Goal: Check status: Check status

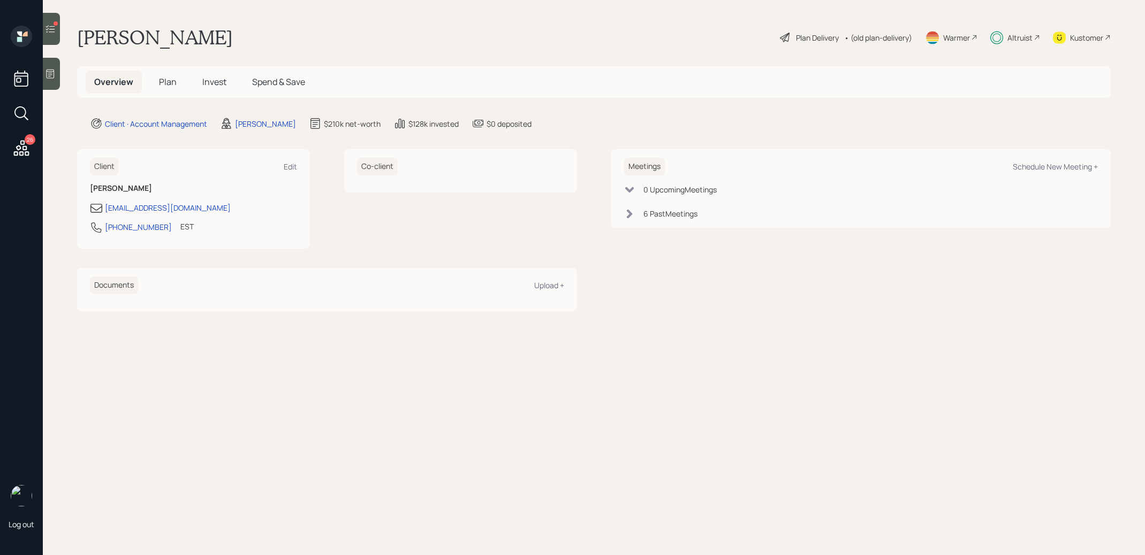
click at [210, 85] on span "Invest" at bounding box center [214, 82] width 24 height 12
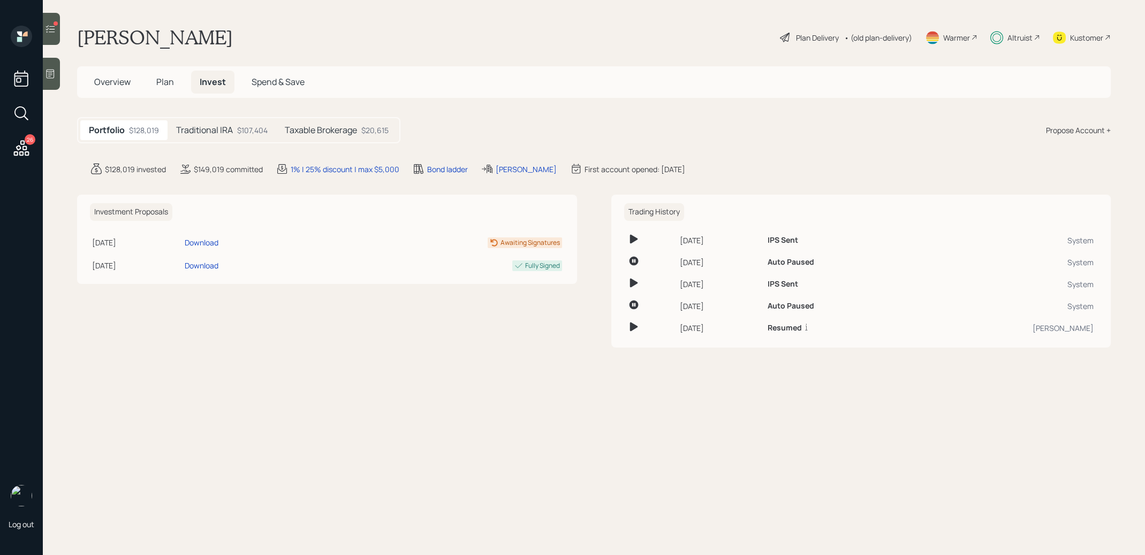
click at [214, 133] on h5 "Traditional IRA" at bounding box center [204, 130] width 57 height 10
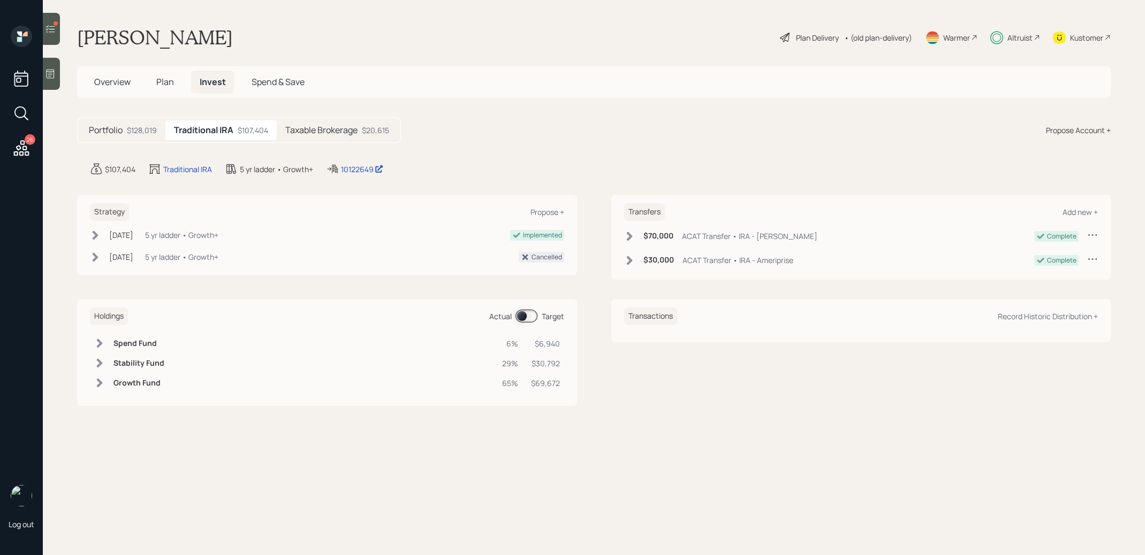
click at [317, 130] on h5 "Taxable Brokerage" at bounding box center [321, 130] width 72 height 10
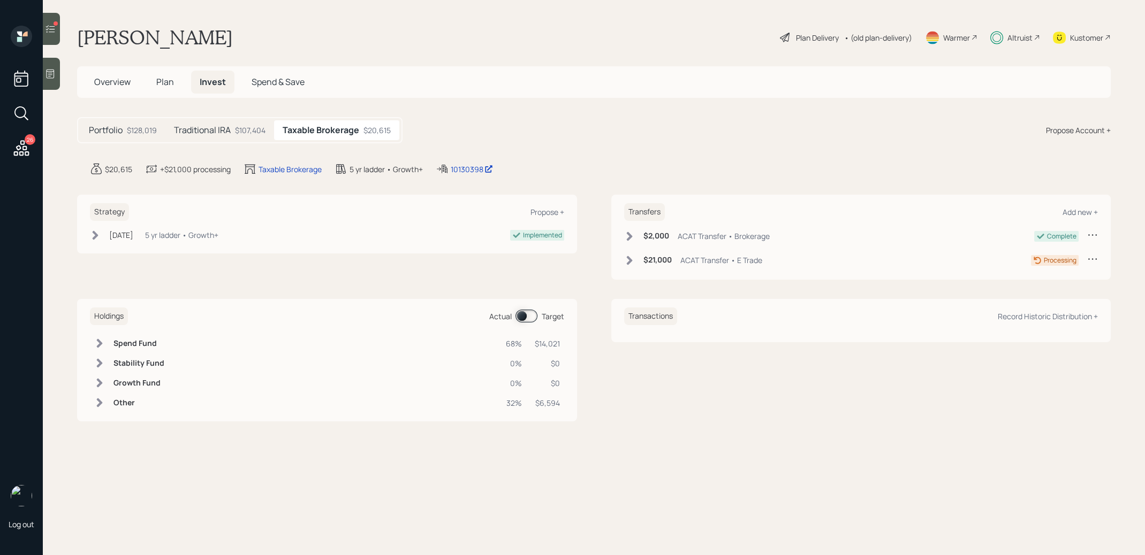
click at [627, 254] on div "$21,000 ACAT Transfer • E Trade" at bounding box center [693, 260] width 138 height 13
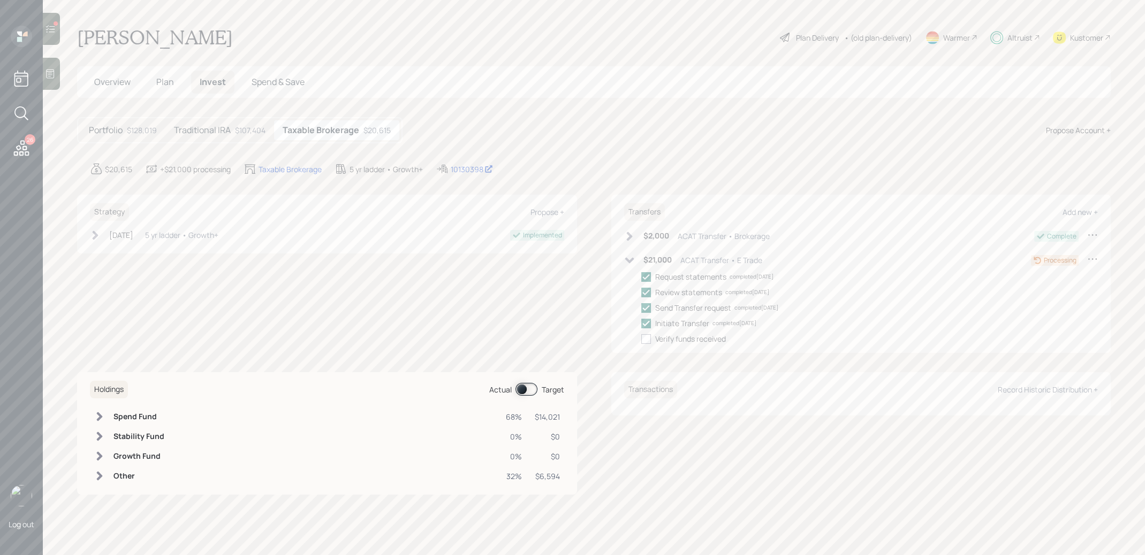
click at [629, 235] on icon at bounding box center [629, 236] width 11 height 11
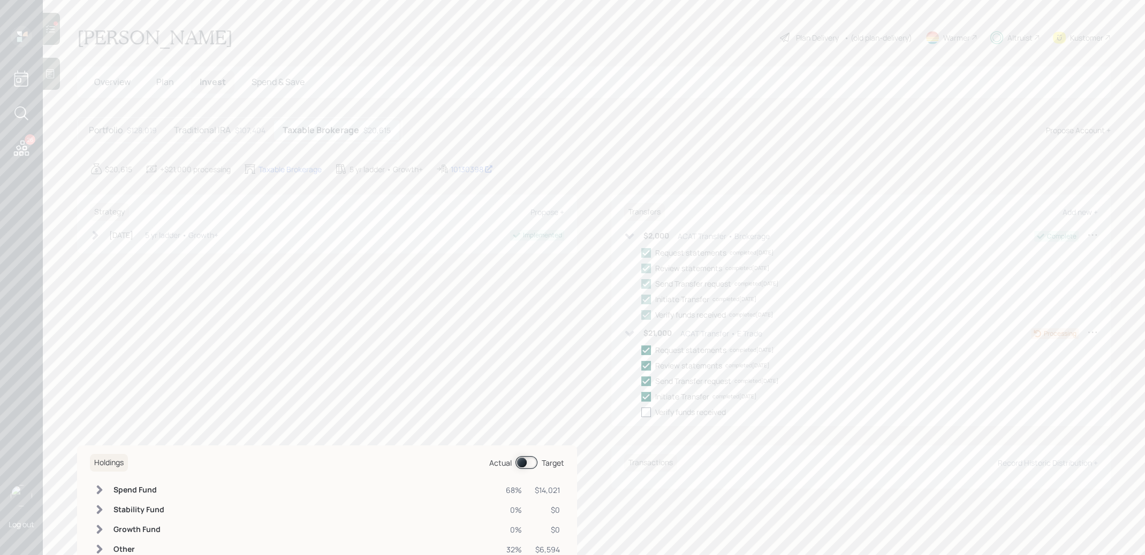
click at [645, 411] on div at bounding box center [646, 413] width 10 height 10
click at [641, 412] on input "checkbox" at bounding box center [641, 412] width 1 height 1
checkbox input "true"
click at [217, 128] on h5 "Traditional IRA" at bounding box center [202, 130] width 57 height 10
